Goal: Task Accomplishment & Management: Manage account settings

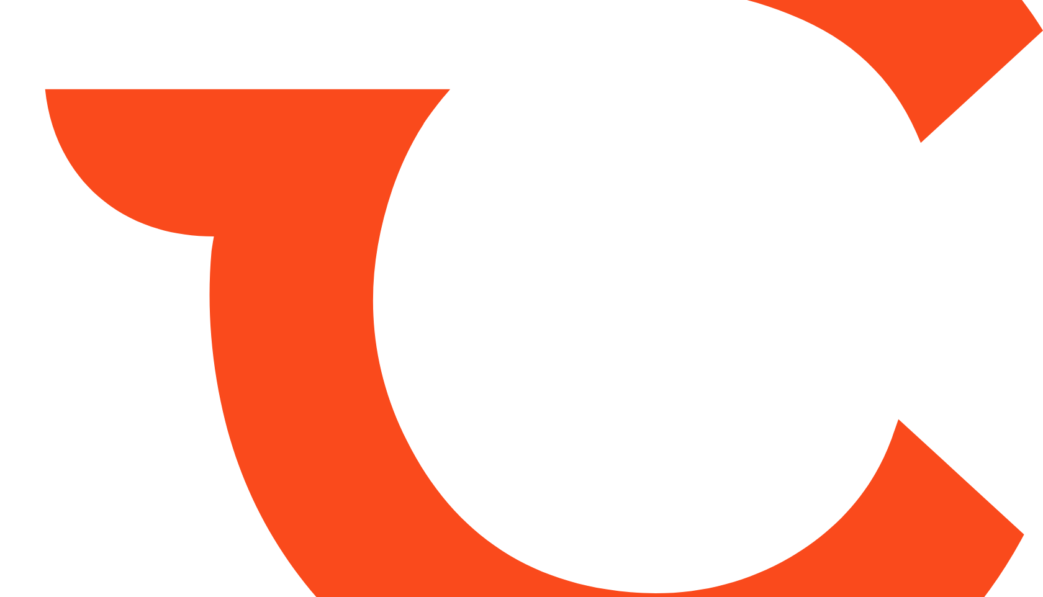
type input "*****"
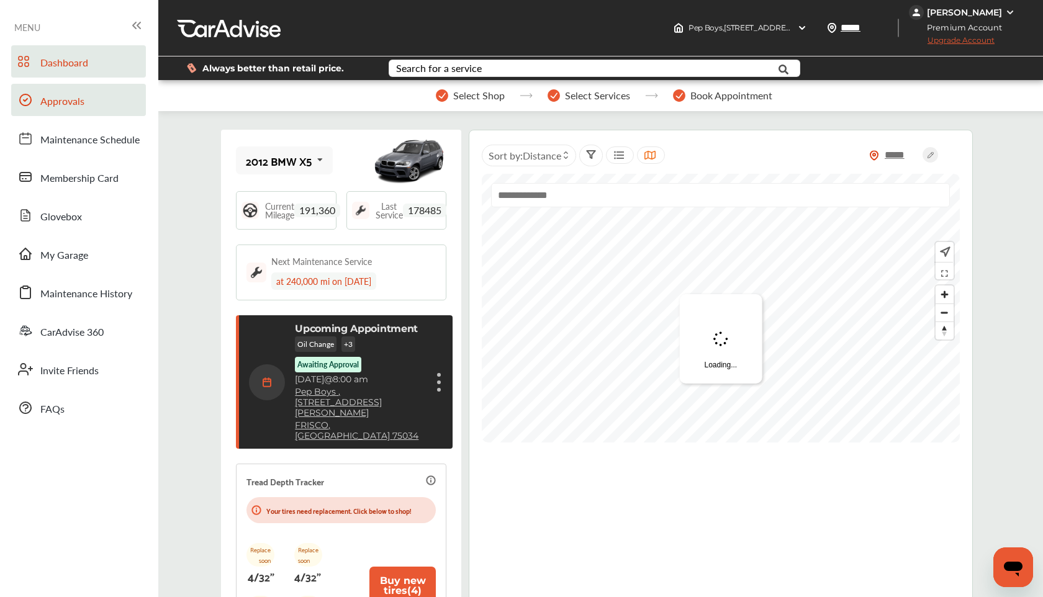
click at [84, 103] on link "Approvals" at bounding box center [78, 100] width 135 height 32
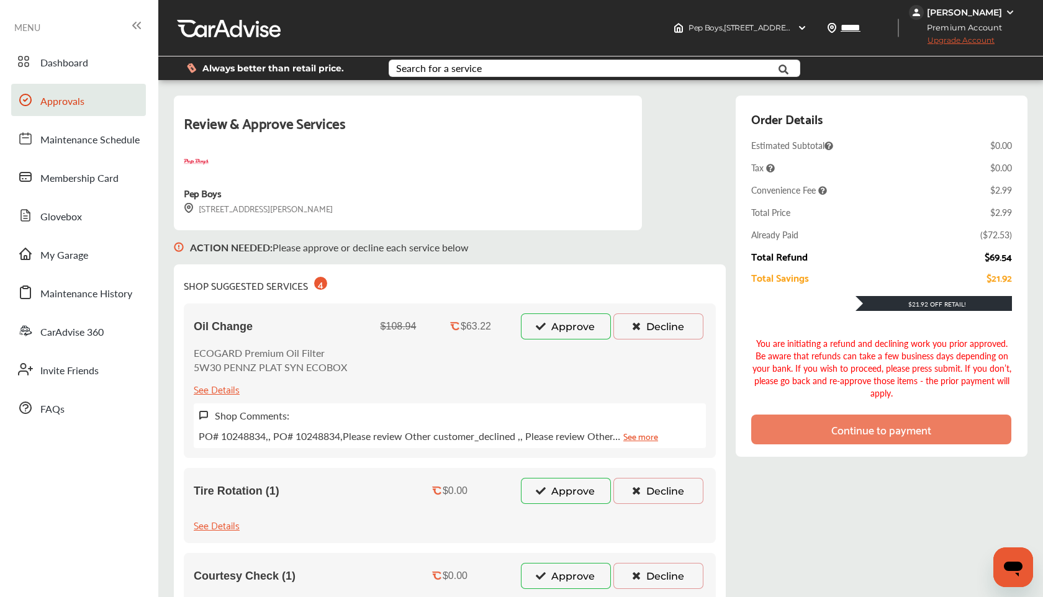
click at [535, 324] on icon at bounding box center [541, 326] width 12 height 9
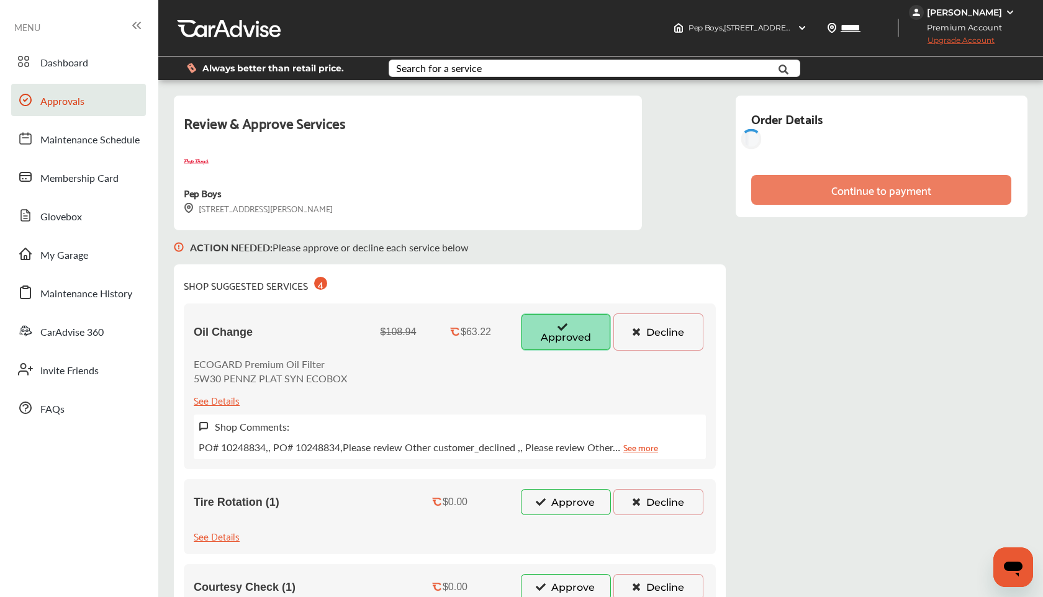
click at [528, 500] on button "Approve" at bounding box center [566, 502] width 90 height 26
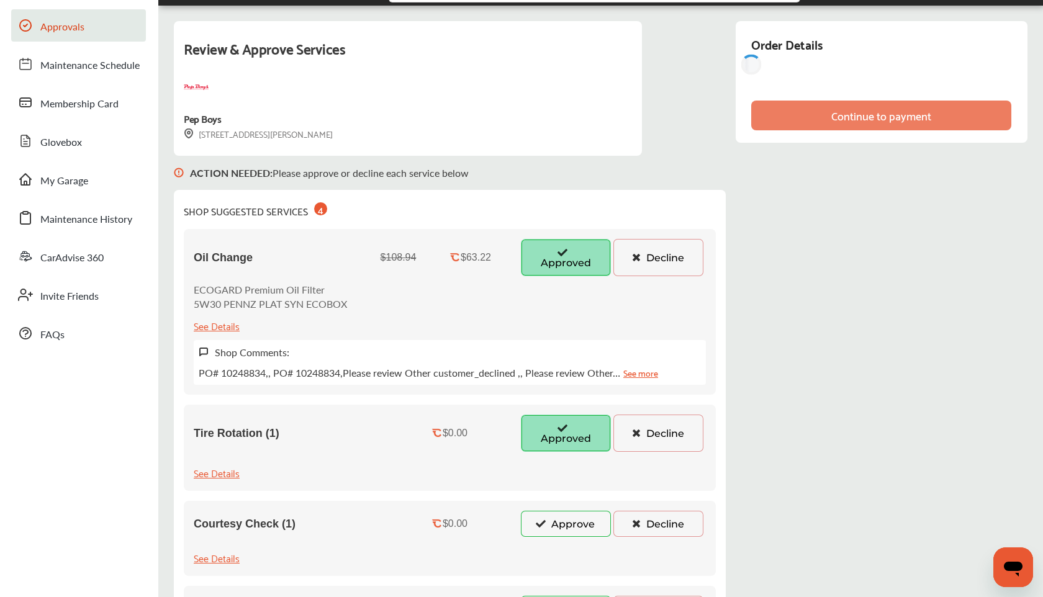
scroll to position [79, 0]
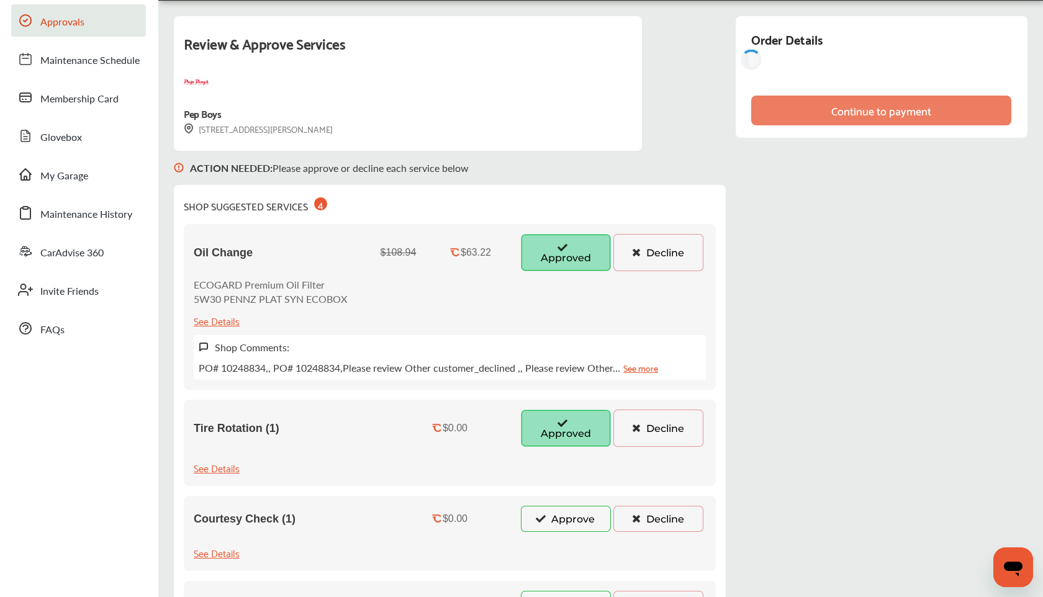
click at [539, 534] on div "Courtesy Check (1) $0.00 Approve Decline See Details" at bounding box center [450, 533] width 532 height 75
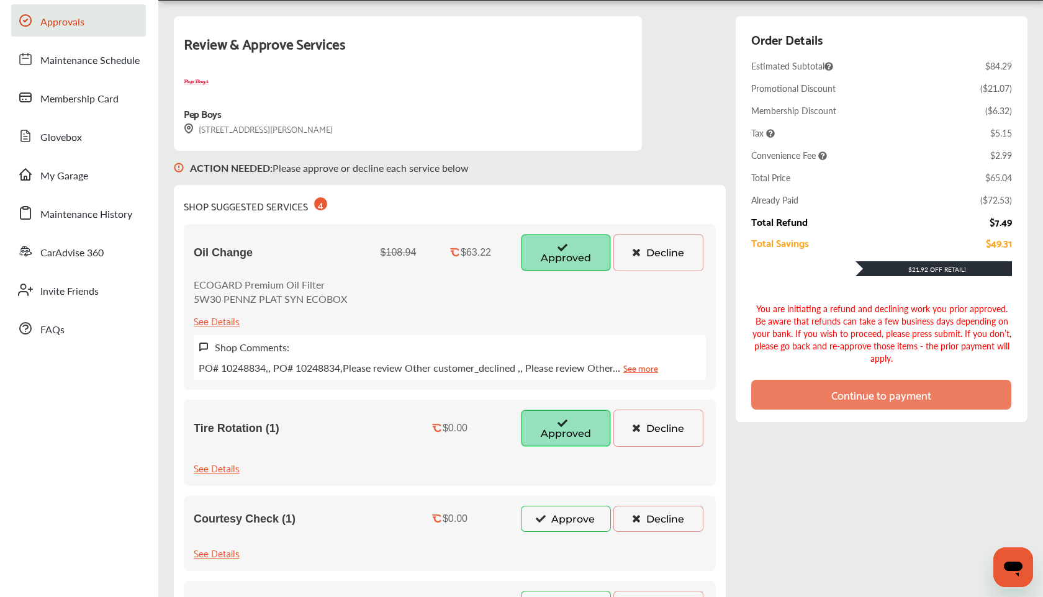
click at [539, 523] on button "Approve" at bounding box center [566, 519] width 90 height 26
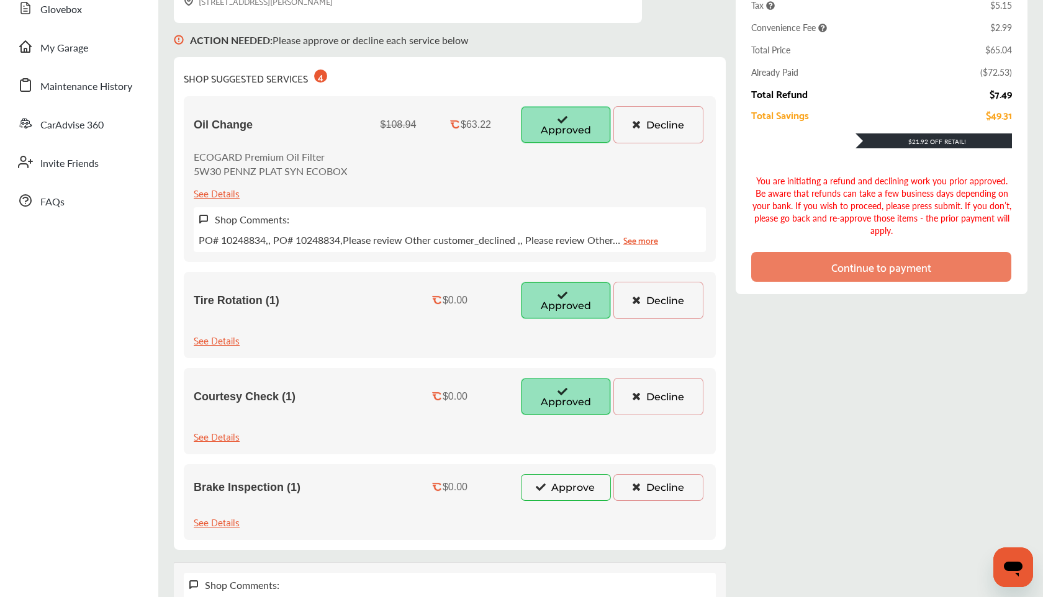
scroll to position [327, 0]
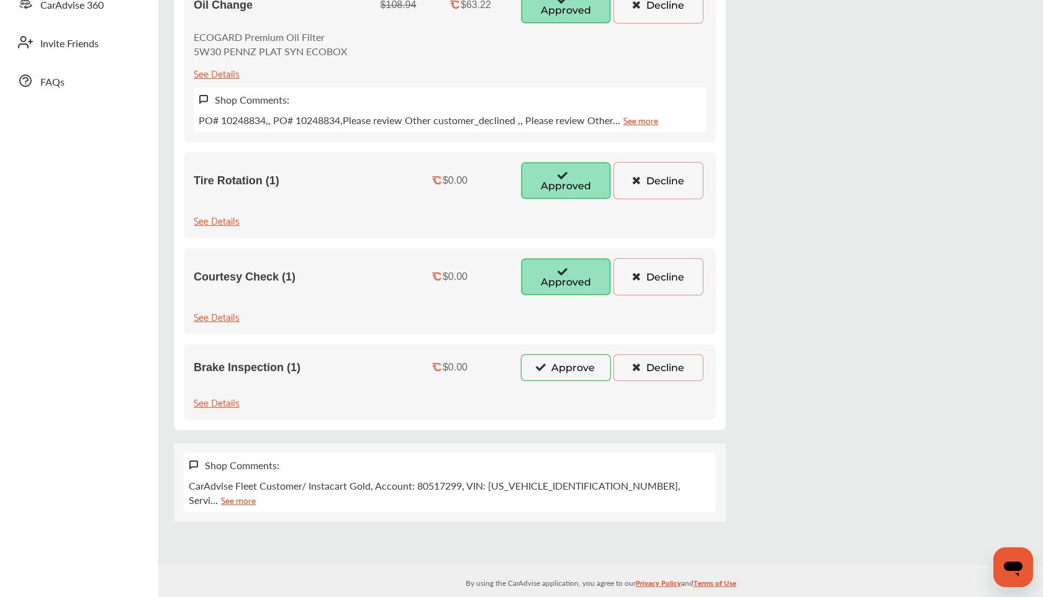
click at [538, 375] on button "Approve" at bounding box center [566, 367] width 90 height 26
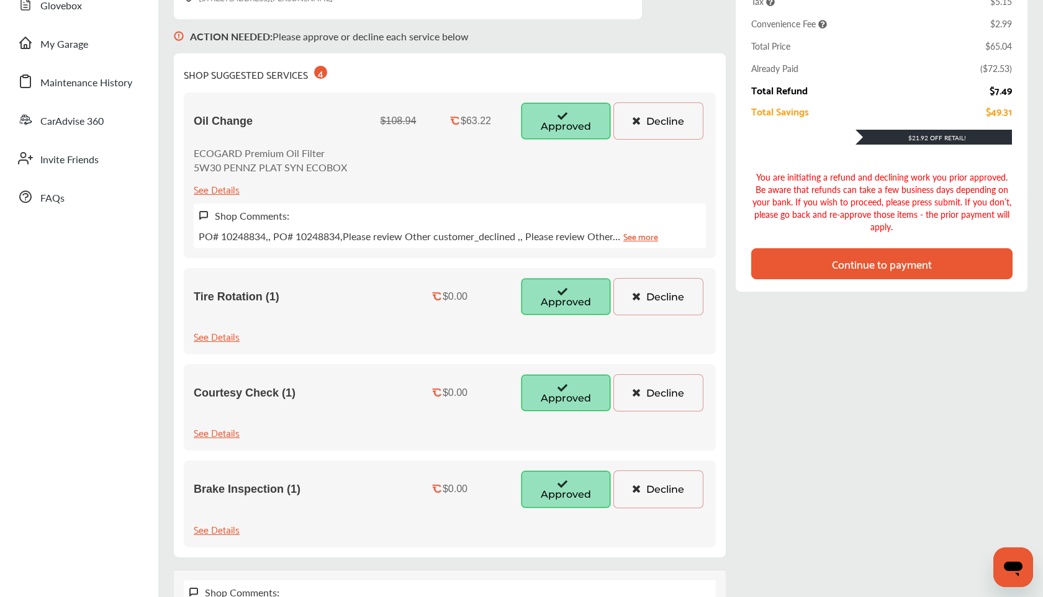
scroll to position [0, 0]
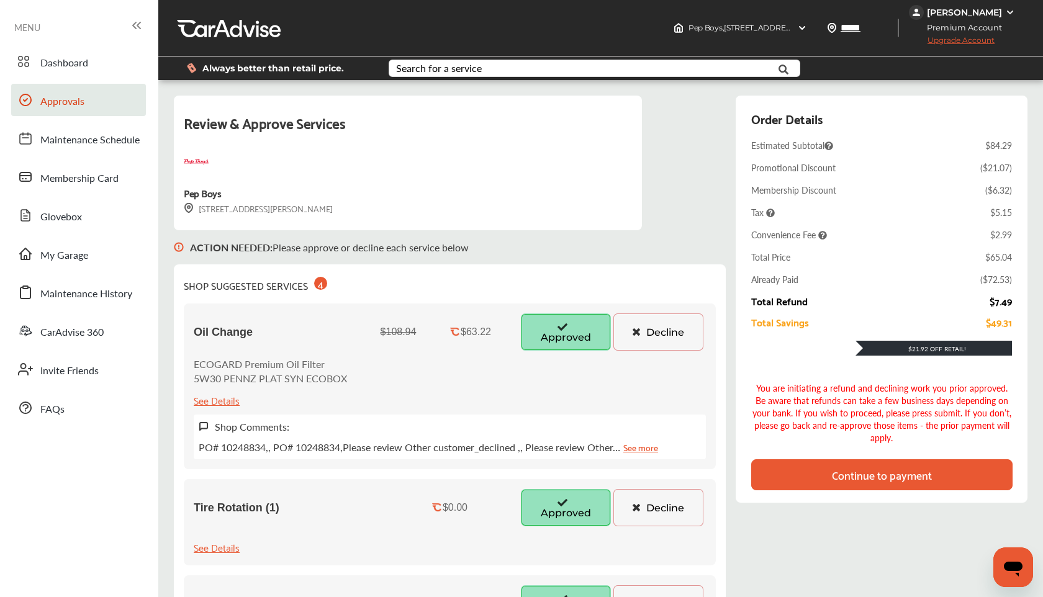
click at [867, 471] on div "Continue to payment" at bounding box center [882, 475] width 100 height 12
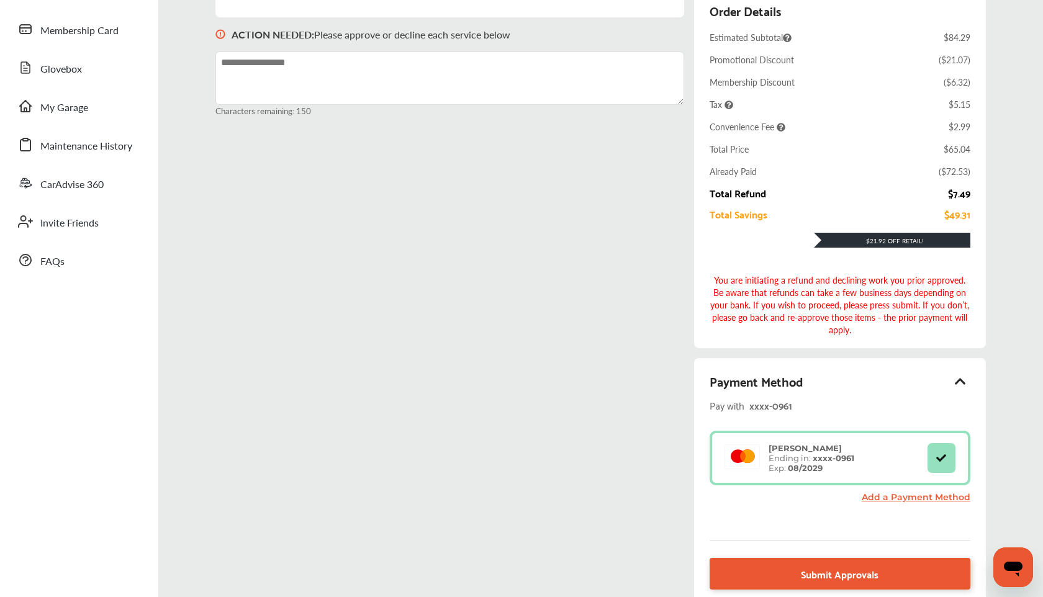
scroll to position [168, 0]
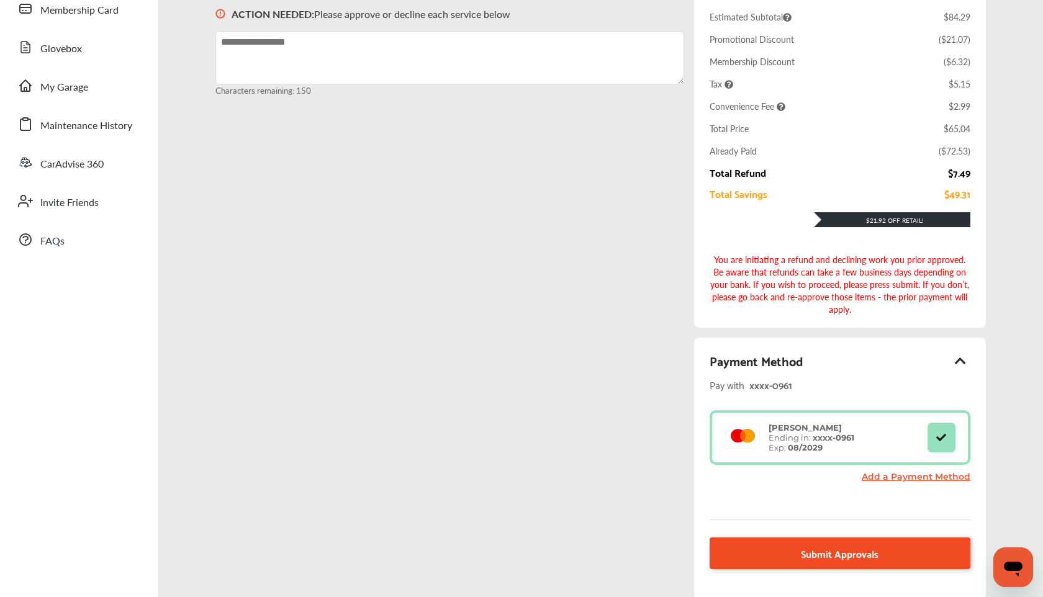
click at [837, 548] on span "Submit Approvals" at bounding box center [840, 553] width 78 height 17
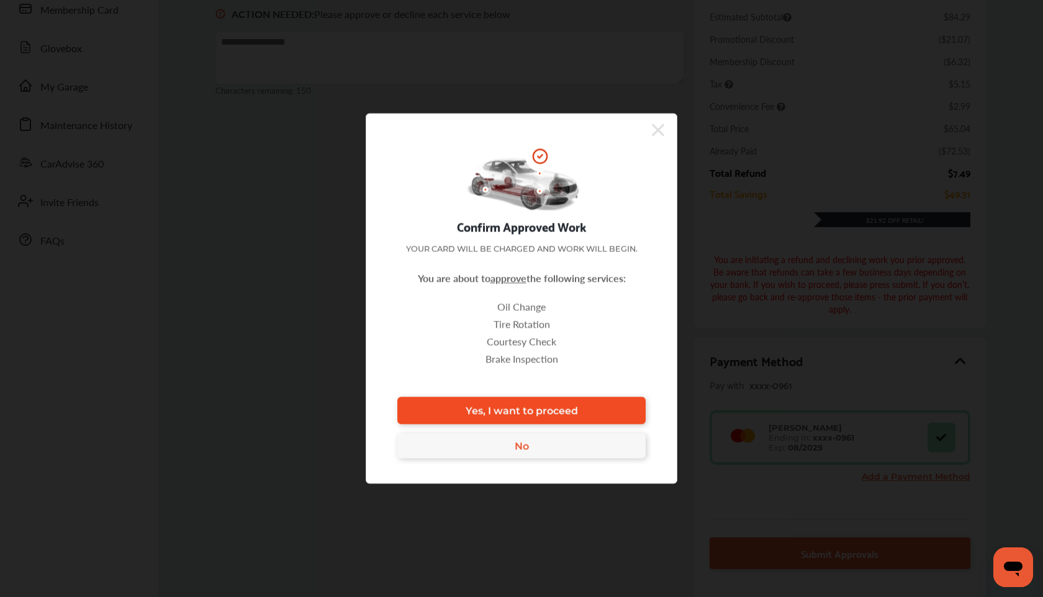
click at [610, 415] on link "Yes, I want to proceed" at bounding box center [521, 410] width 248 height 27
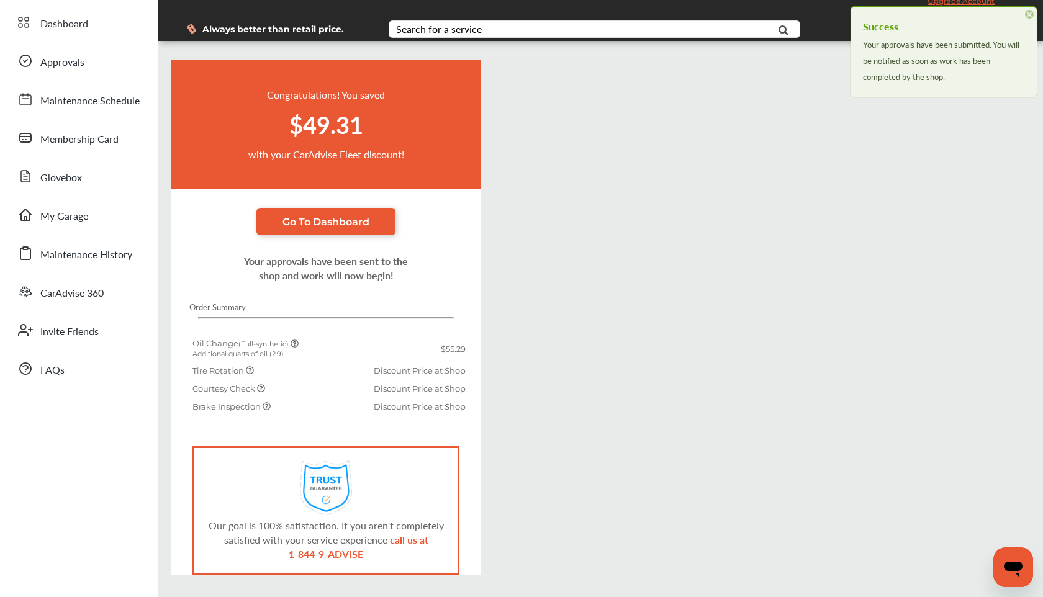
scroll to position [83, 0]
